Goal: Check status

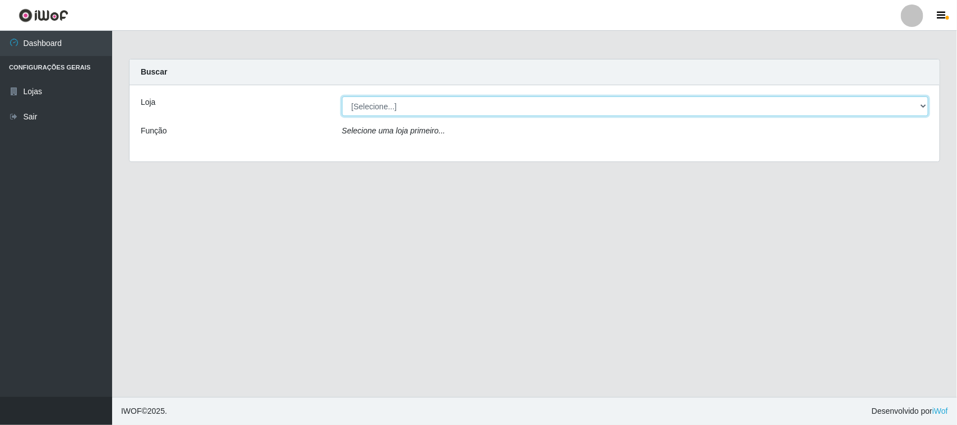
click at [674, 107] on select "[Selecione...] Hiper Queiroz - [GEOGRAPHIC_DATA]" at bounding box center [635, 106] width 587 height 20
select select "515"
click at [342, 96] on select "[Selecione...] Hiper Queiroz - [GEOGRAPHIC_DATA]" at bounding box center [635, 106] width 587 height 20
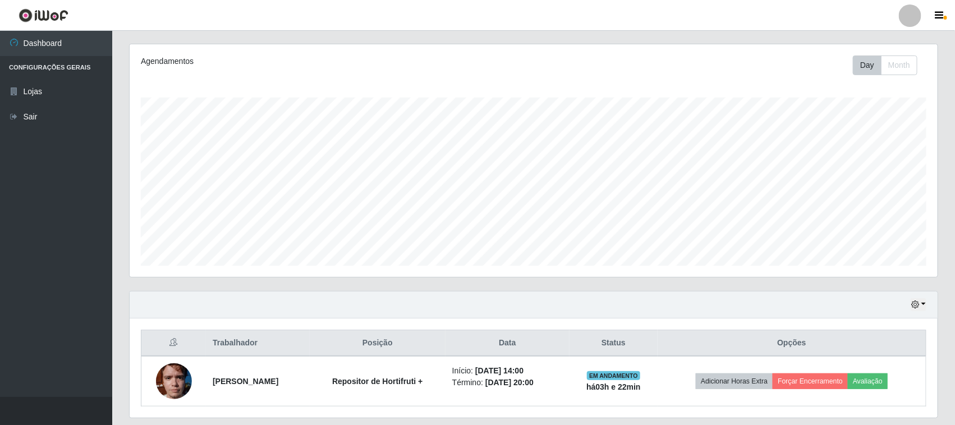
scroll to position [171, 0]
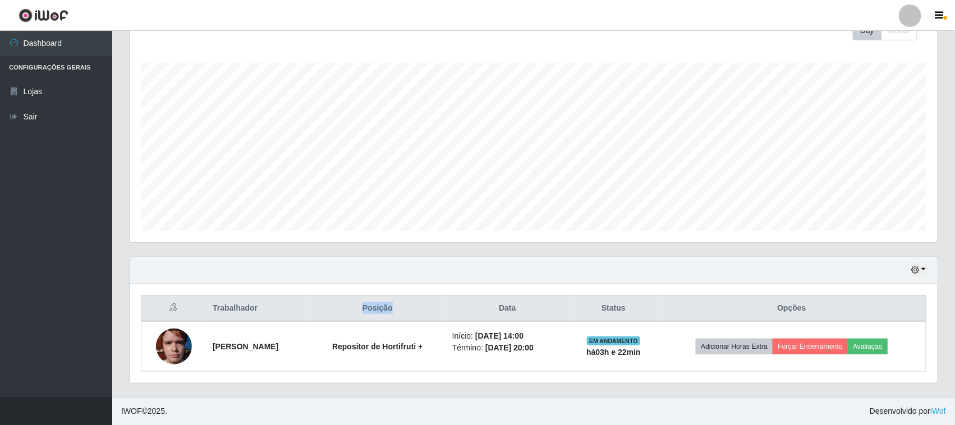
drag, startPoint x: 420, startPoint y: 310, endPoint x: 386, endPoint y: 312, distance: 33.7
click at [386, 312] on th "Posição" at bounding box center [378, 309] width 136 height 26
drag, startPoint x: 538, startPoint y: 310, endPoint x: 526, endPoint y: 310, distance: 12.9
click at [526, 310] on th "Data" at bounding box center [507, 309] width 124 height 26
drag, startPoint x: 540, startPoint y: 309, endPoint x: 523, endPoint y: 309, distance: 16.8
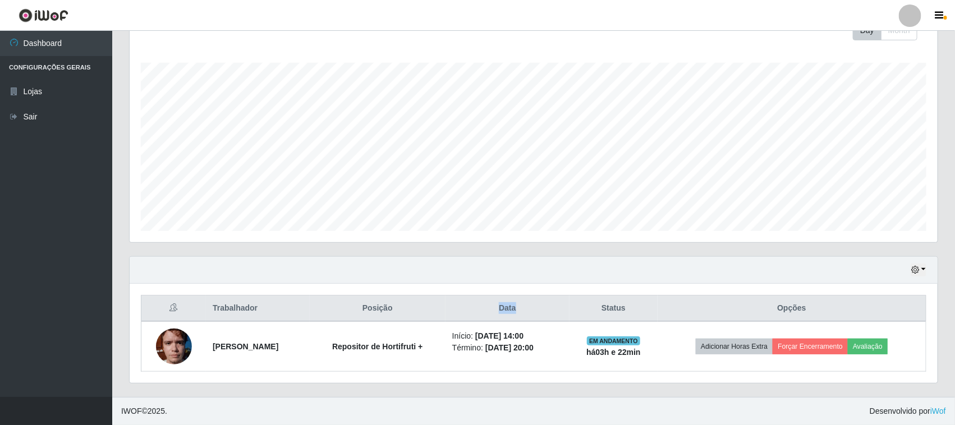
click at [523, 309] on th "Data" at bounding box center [507, 309] width 124 height 26
drag, startPoint x: 659, startPoint y: 309, endPoint x: 631, endPoint y: 312, distance: 28.2
click at [631, 312] on th "Status" at bounding box center [613, 309] width 88 height 26
